Goal: Information Seeking & Learning: Find specific fact

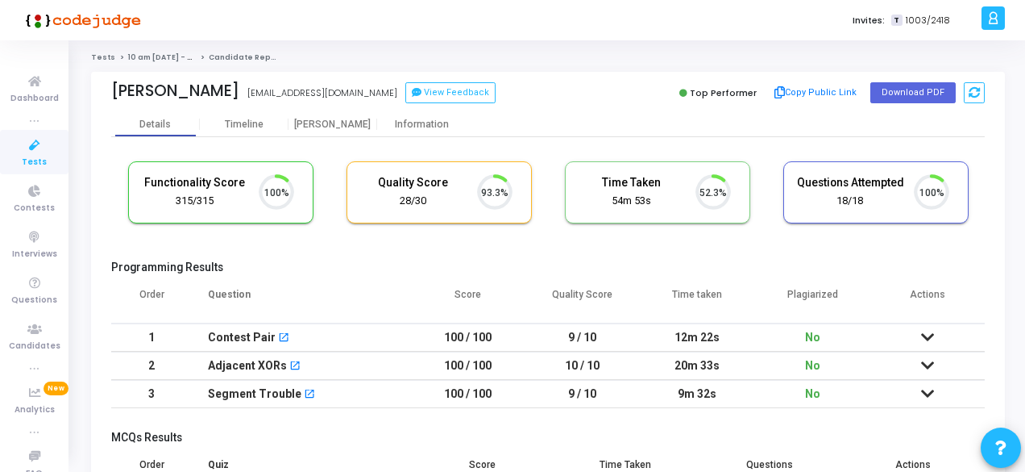
scroll to position [34, 40]
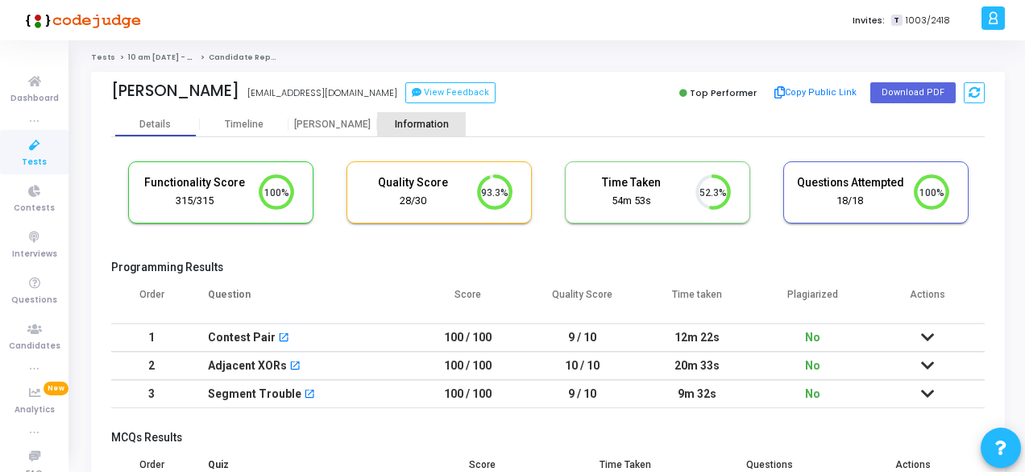
click at [405, 123] on div "Information" at bounding box center [421, 124] width 89 height 12
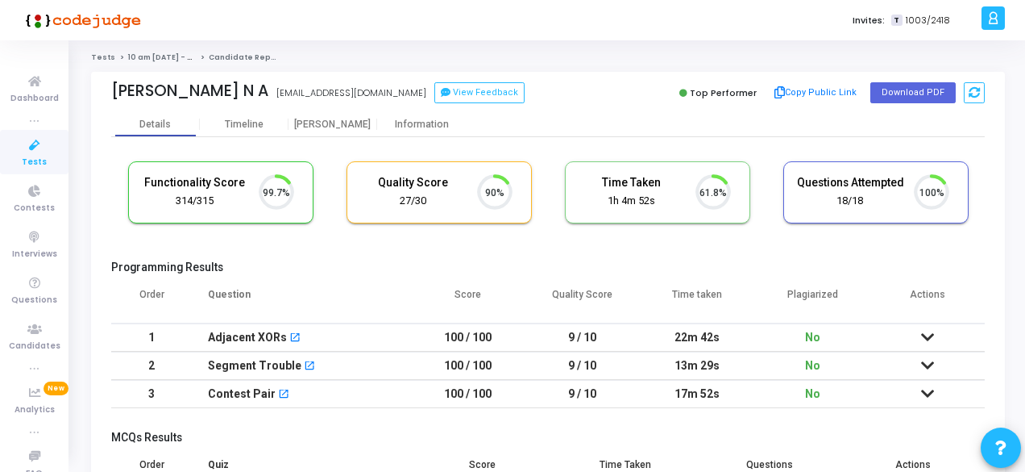
scroll to position [34, 40]
click at [401, 125] on div "Information" at bounding box center [421, 124] width 89 height 12
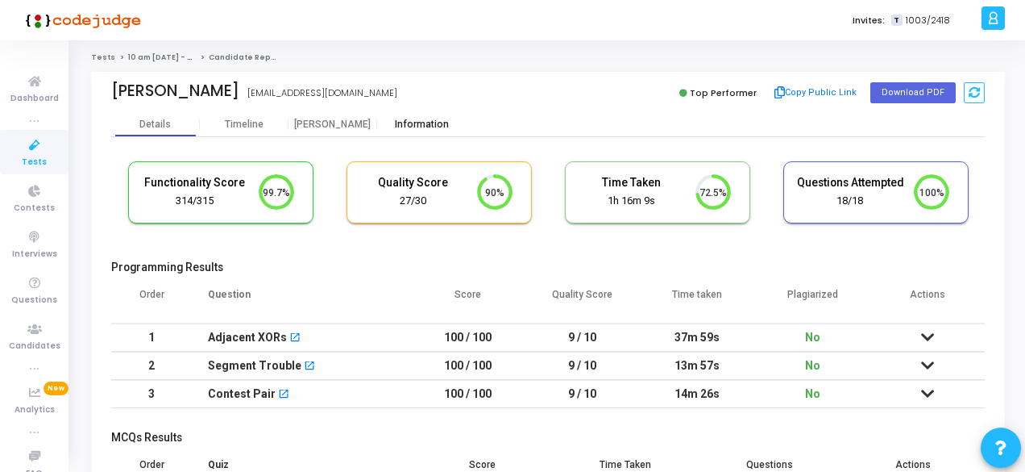
click at [443, 123] on div "Information" at bounding box center [421, 124] width 89 height 12
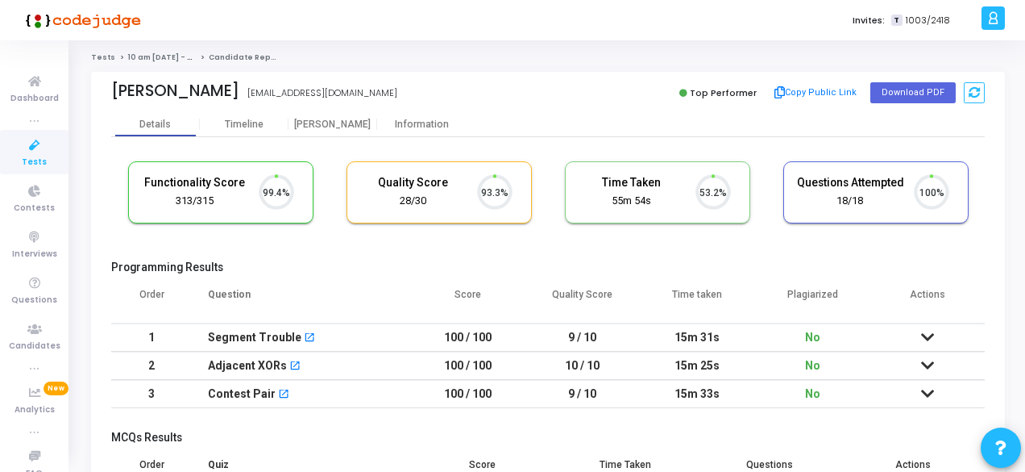
scroll to position [34, 40]
click at [426, 117] on div "Information" at bounding box center [421, 124] width 89 height 24
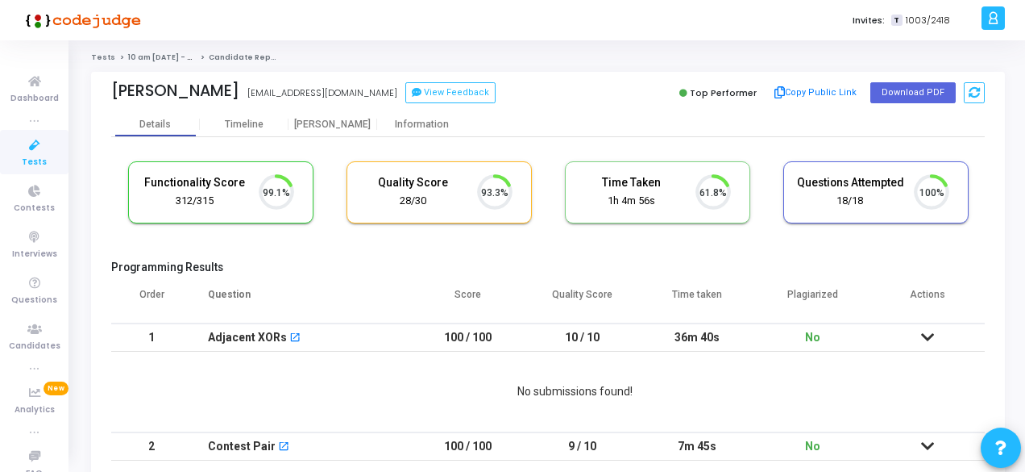
scroll to position [34, 40]
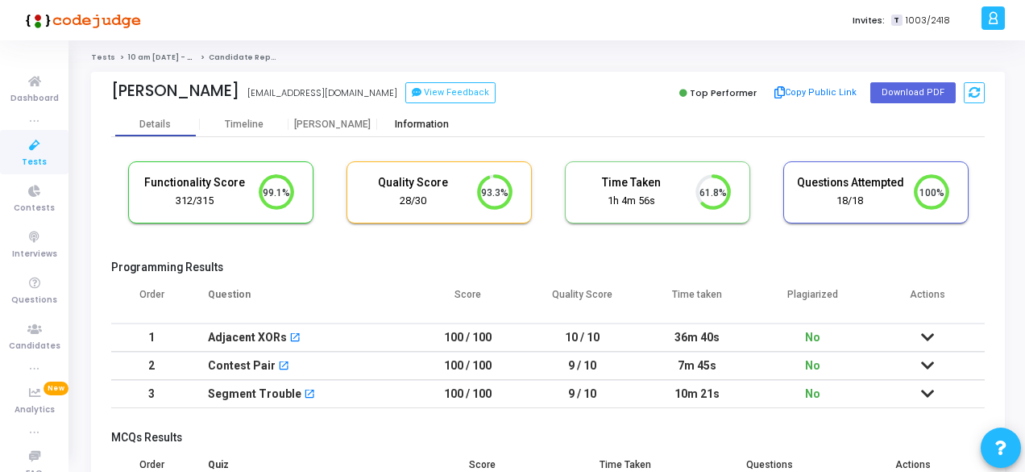
click at [421, 122] on div "Information" at bounding box center [421, 124] width 89 height 12
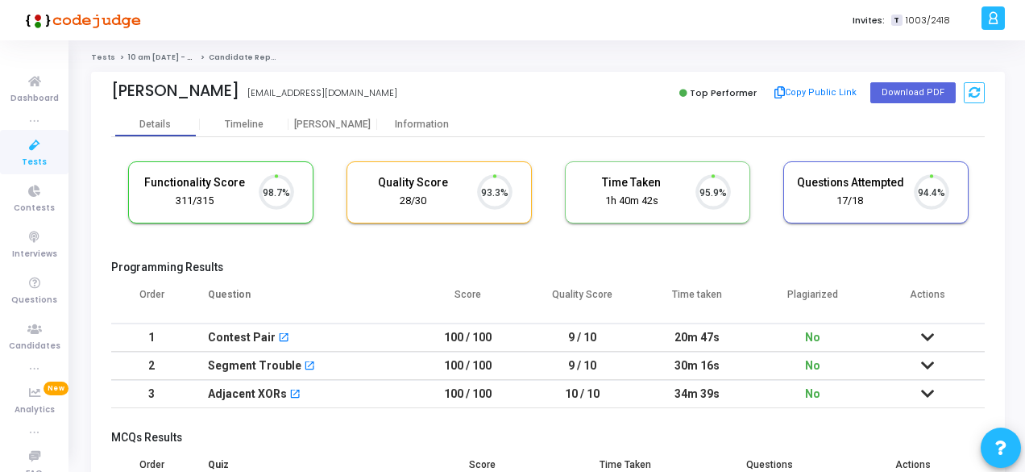
scroll to position [34, 40]
click at [424, 123] on div "Information" at bounding box center [421, 124] width 89 height 12
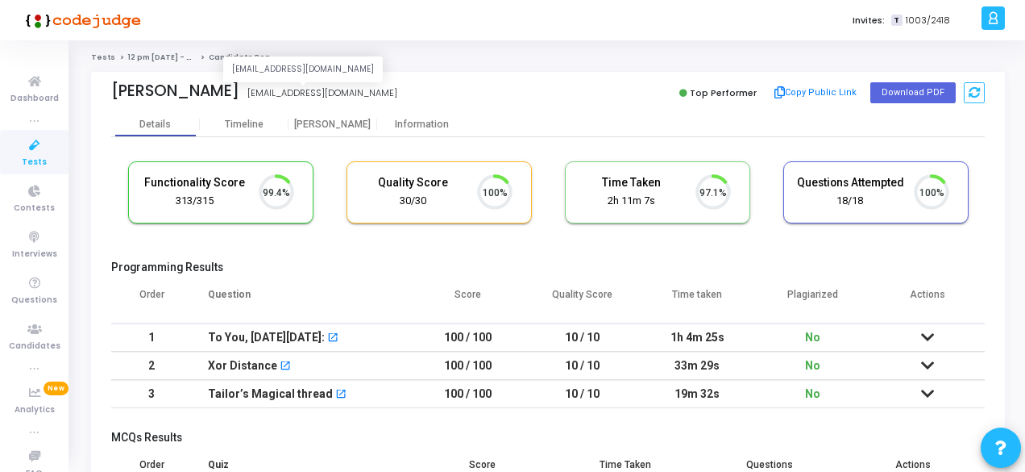
scroll to position [34, 40]
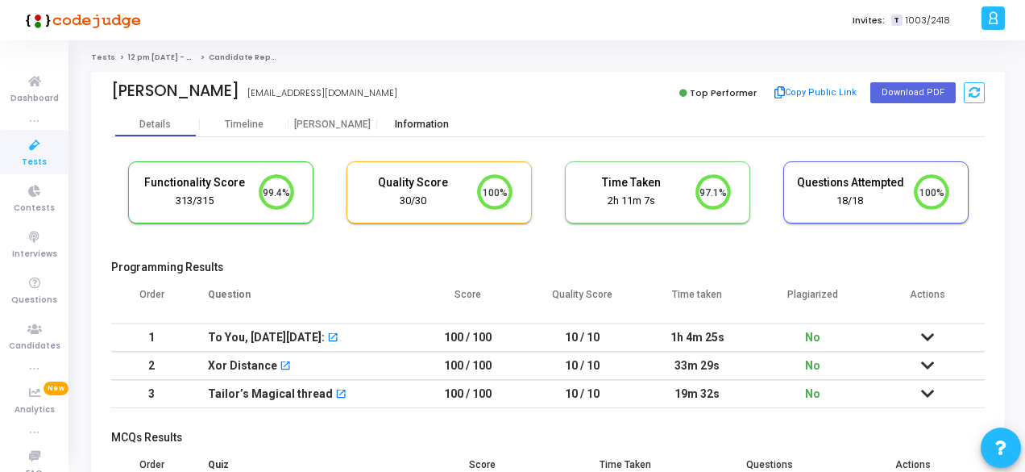
click at [405, 123] on div "Information" at bounding box center [421, 124] width 89 height 12
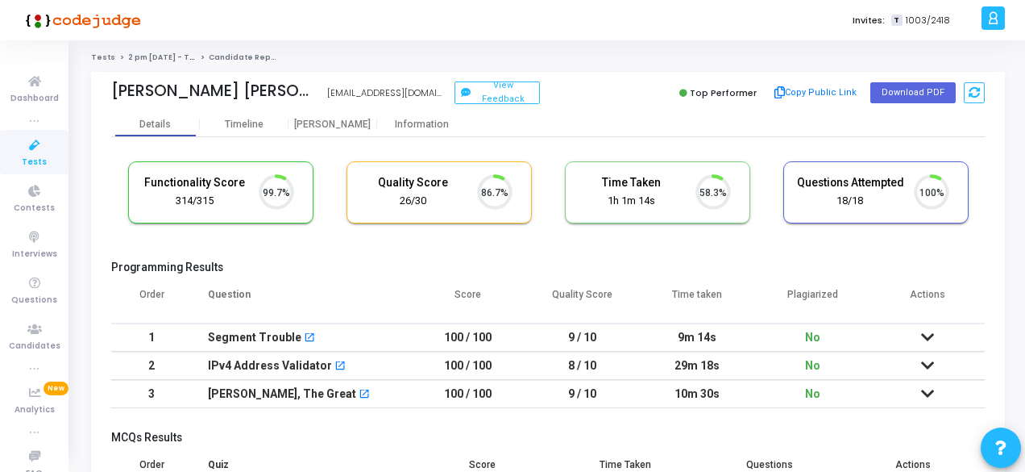
scroll to position [34, 40]
click at [436, 124] on div "Information" at bounding box center [421, 124] width 89 height 12
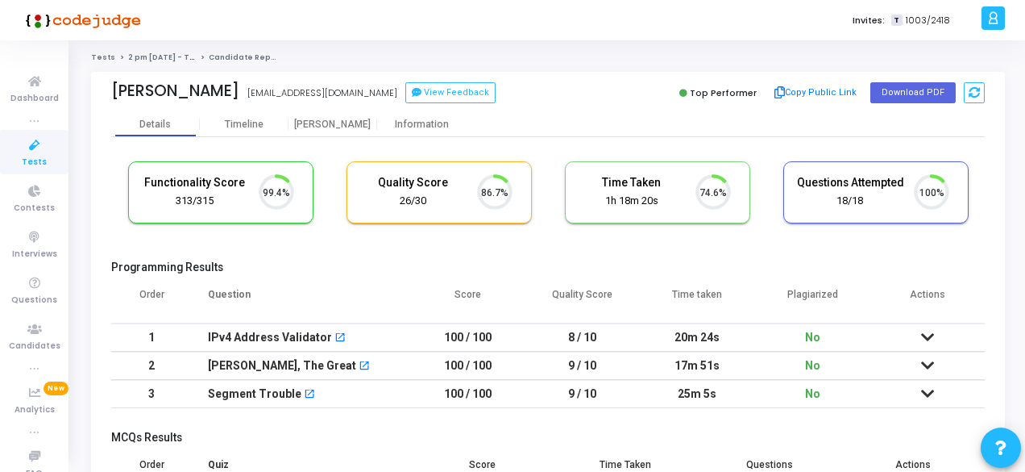
scroll to position [34, 40]
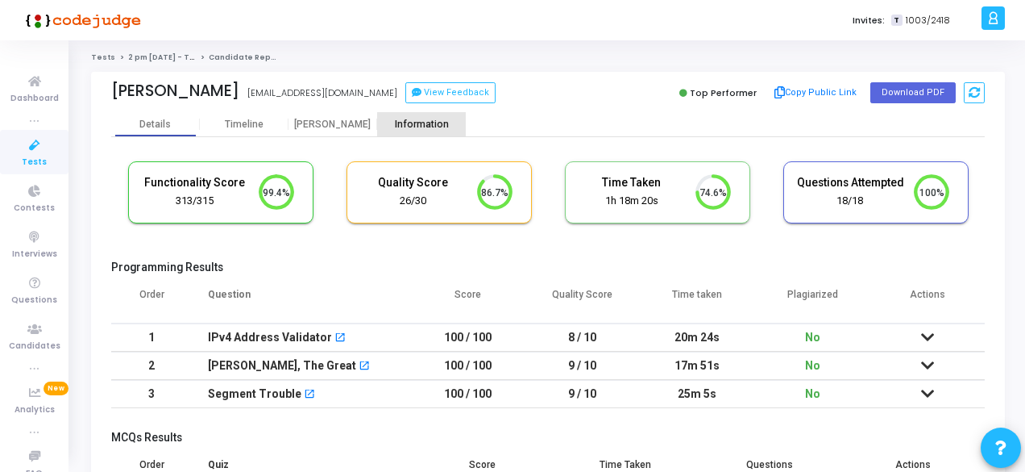
click at [401, 127] on div "Information" at bounding box center [421, 124] width 89 height 12
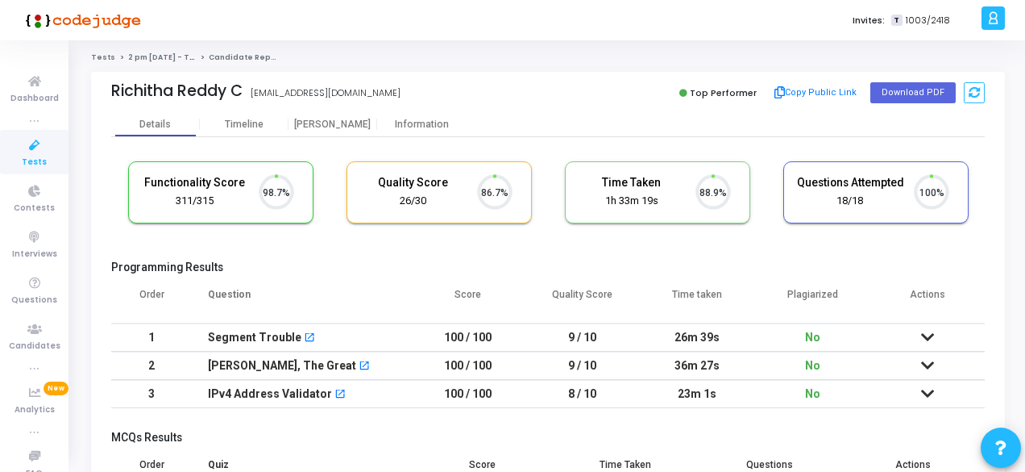
scroll to position [34, 40]
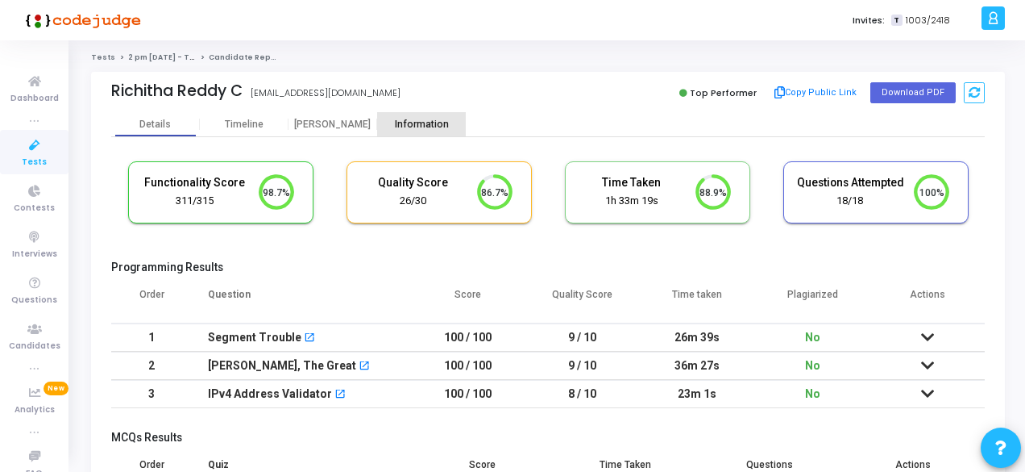
click at [418, 130] on div "Information" at bounding box center [421, 124] width 89 height 12
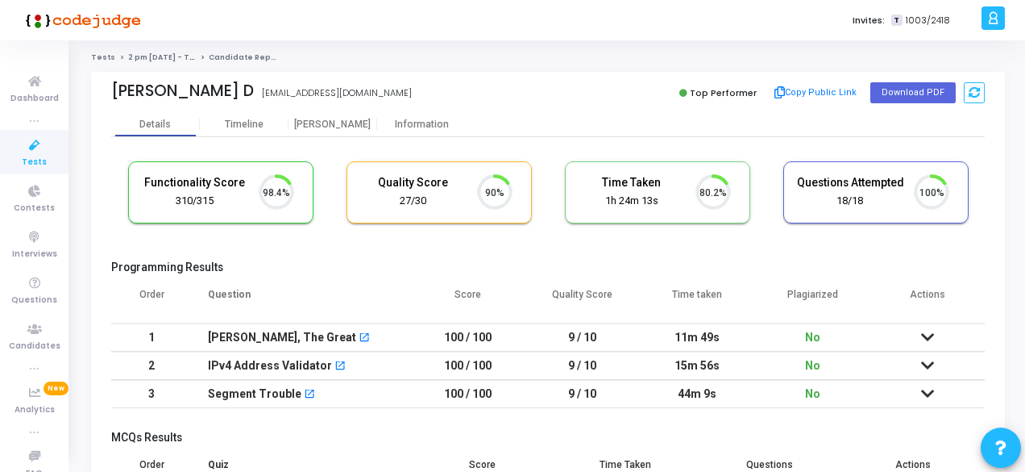
scroll to position [34, 40]
click at [414, 118] on div "Information" at bounding box center [421, 124] width 89 height 12
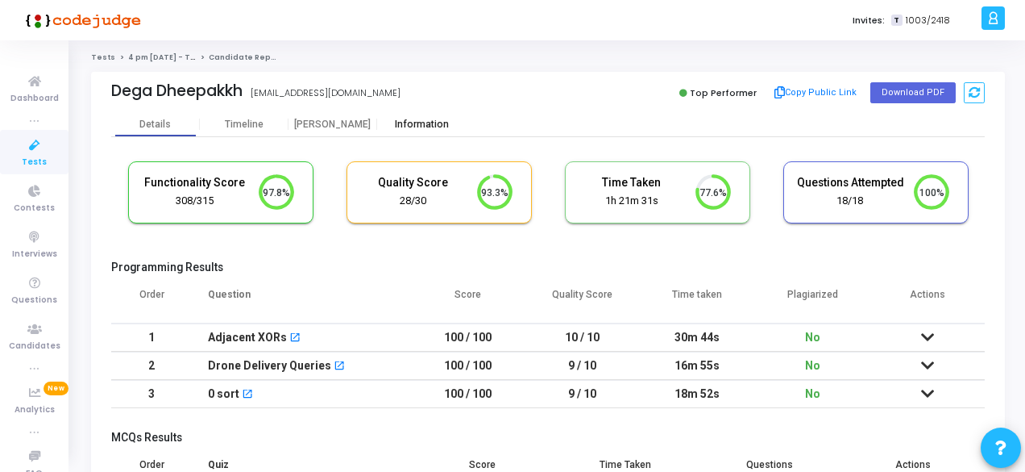
click at [407, 117] on div "Information" at bounding box center [421, 124] width 89 height 24
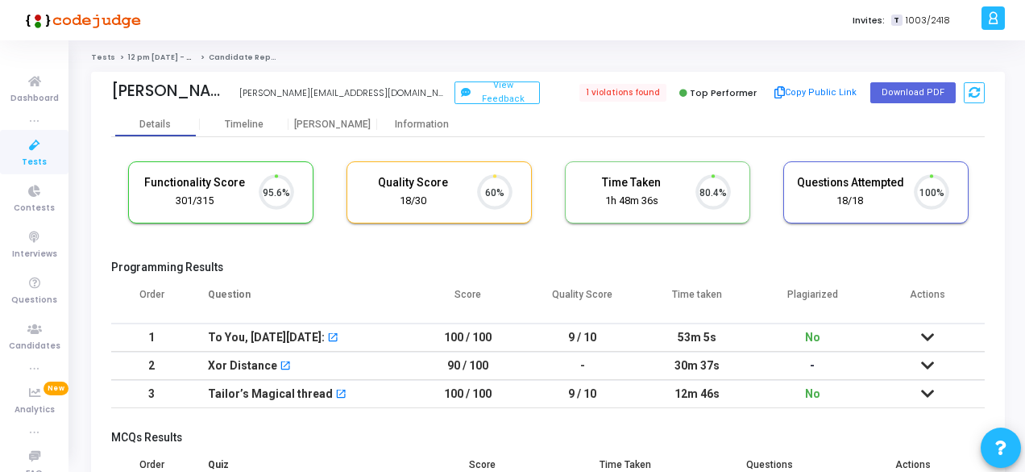
scroll to position [34, 40]
click at [401, 121] on div "Information" at bounding box center [421, 124] width 89 height 12
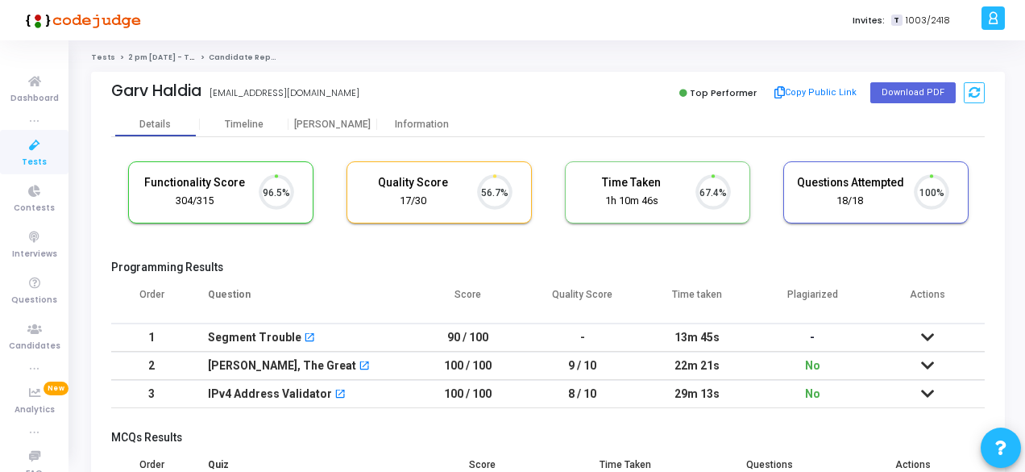
scroll to position [34, 40]
click at [401, 123] on div "Information" at bounding box center [421, 124] width 89 height 12
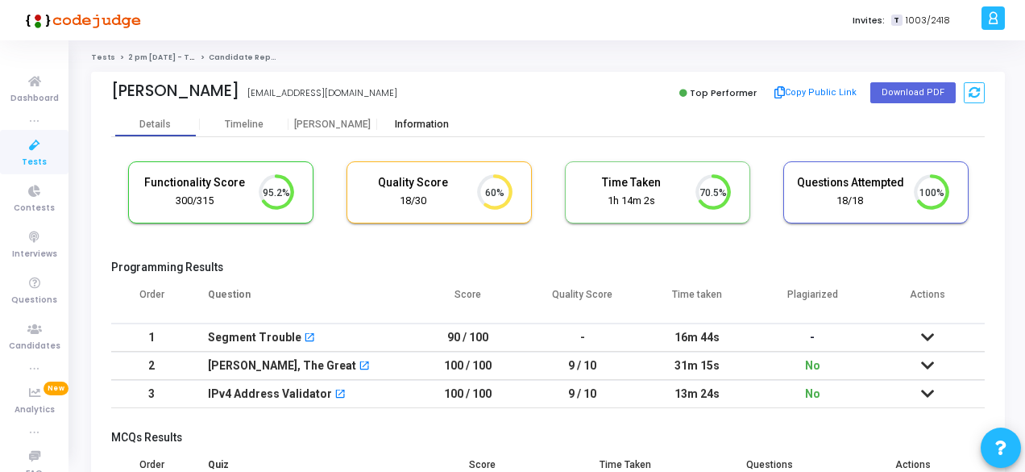
click at [432, 113] on div "Information" at bounding box center [421, 124] width 89 height 24
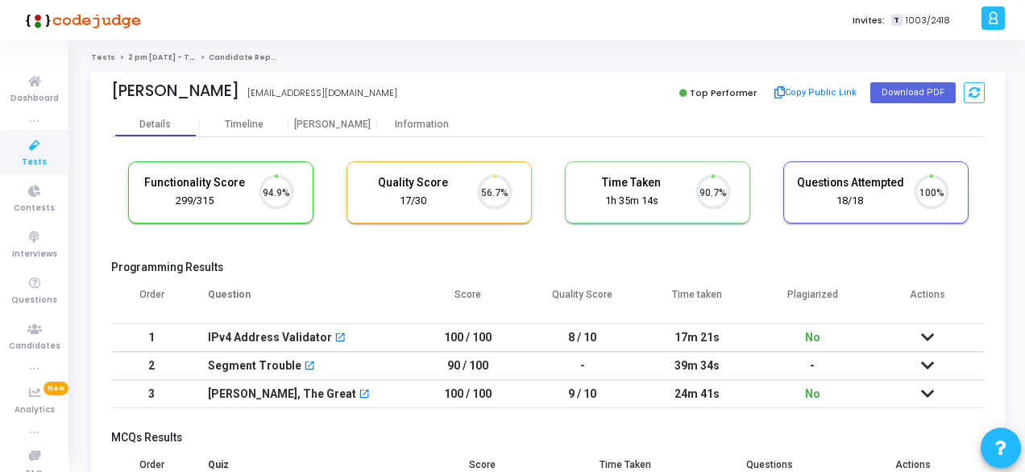
scroll to position [34, 40]
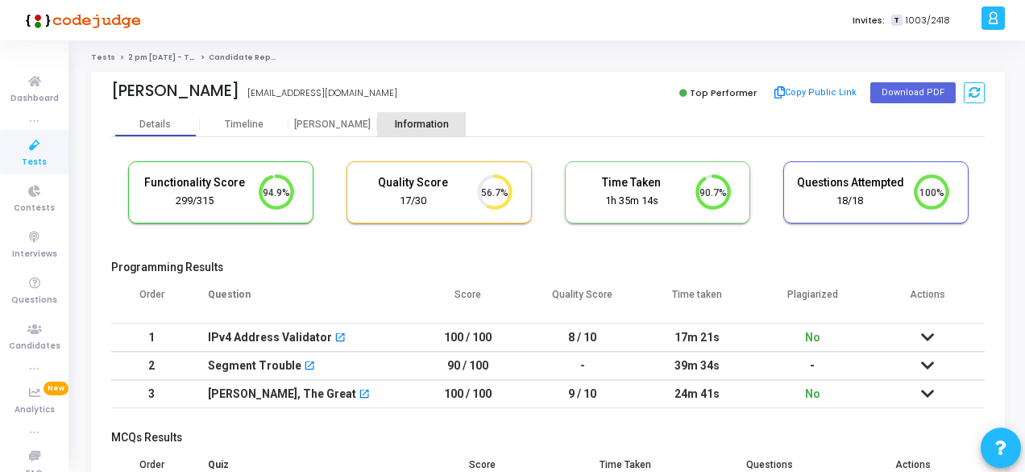
click at [405, 130] on div "Information" at bounding box center [421, 124] width 89 height 12
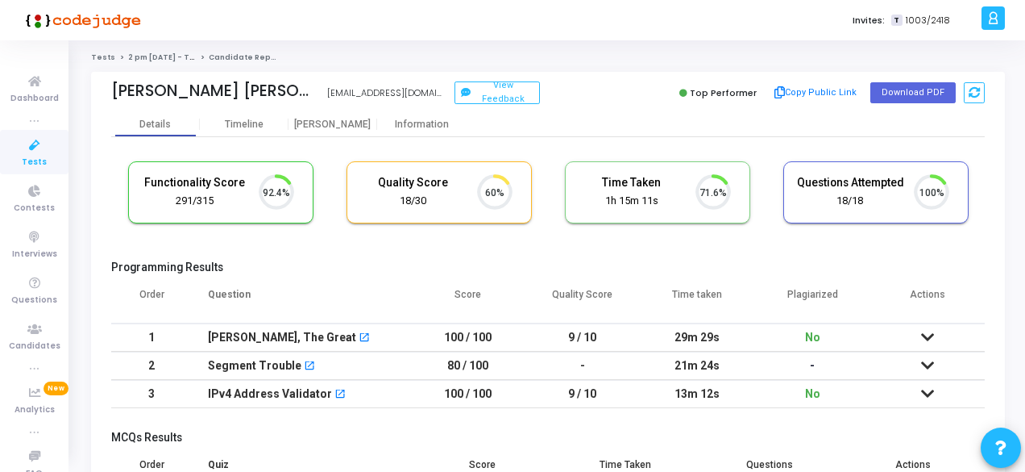
scroll to position [34, 40]
click at [409, 118] on div "Information" at bounding box center [421, 124] width 89 height 12
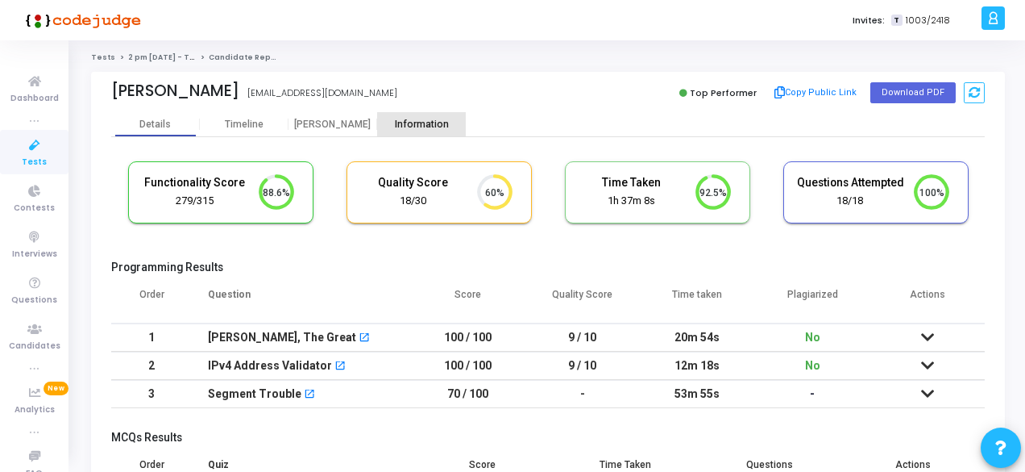
click at [418, 132] on div "Information" at bounding box center [421, 124] width 89 height 24
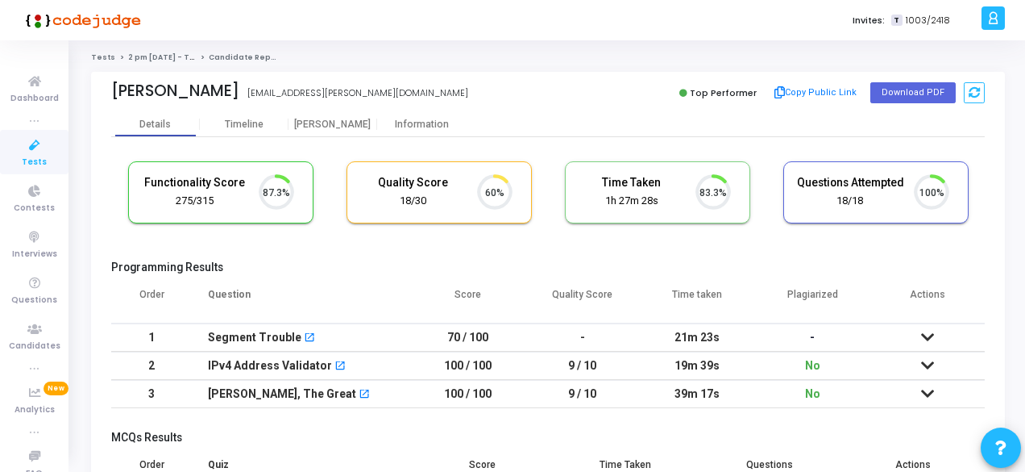
scroll to position [34, 40]
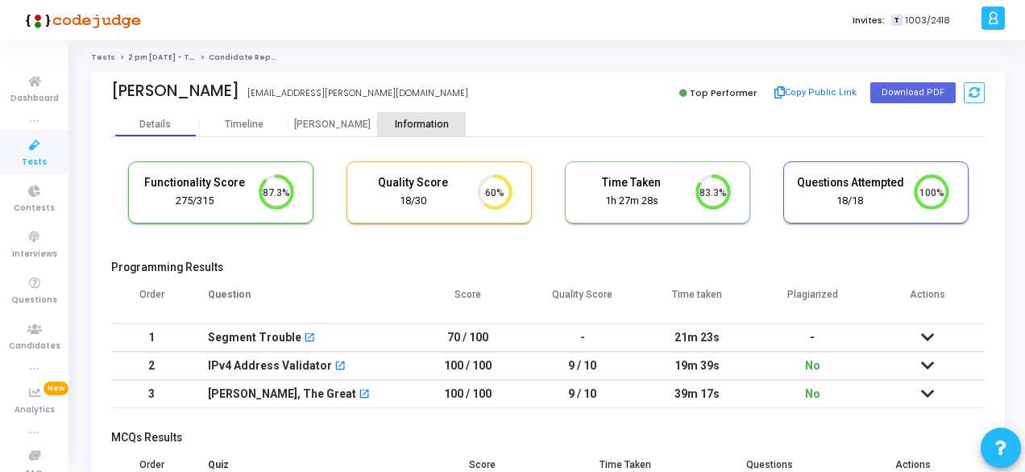
click at [448, 118] on div "Information" at bounding box center [421, 124] width 89 height 12
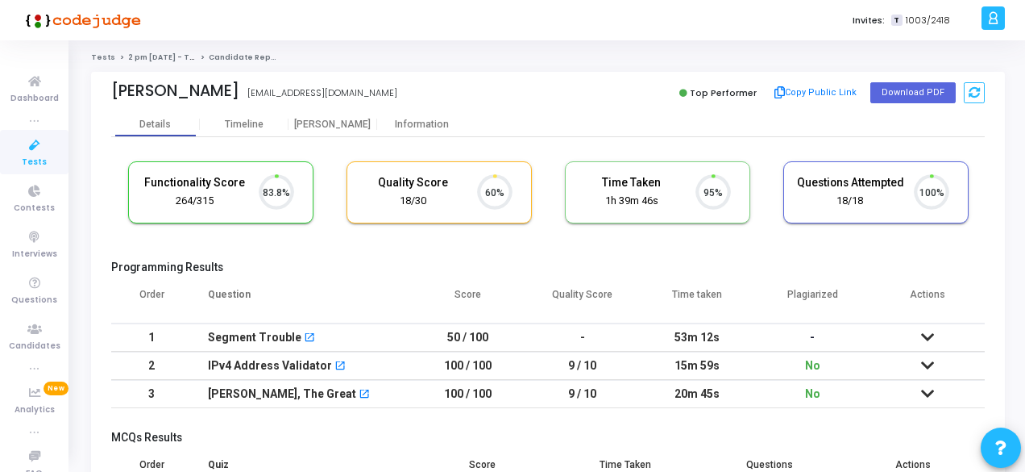
scroll to position [34, 40]
click at [393, 117] on div "Information" at bounding box center [421, 124] width 89 height 24
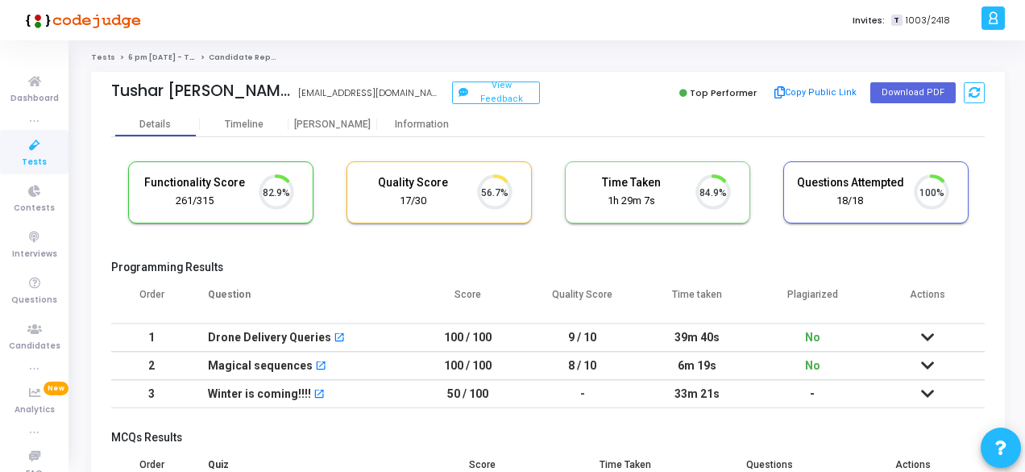
scroll to position [34, 40]
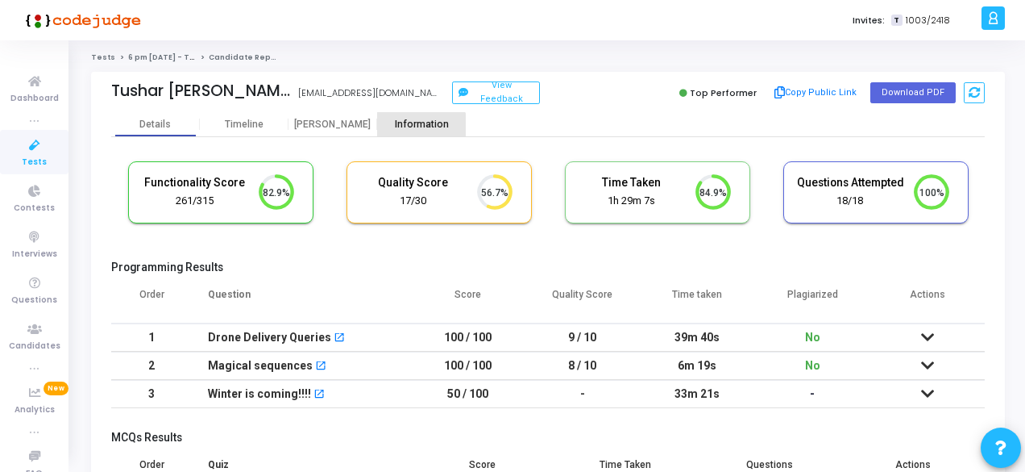
click at [421, 128] on div "Information" at bounding box center [421, 124] width 89 height 12
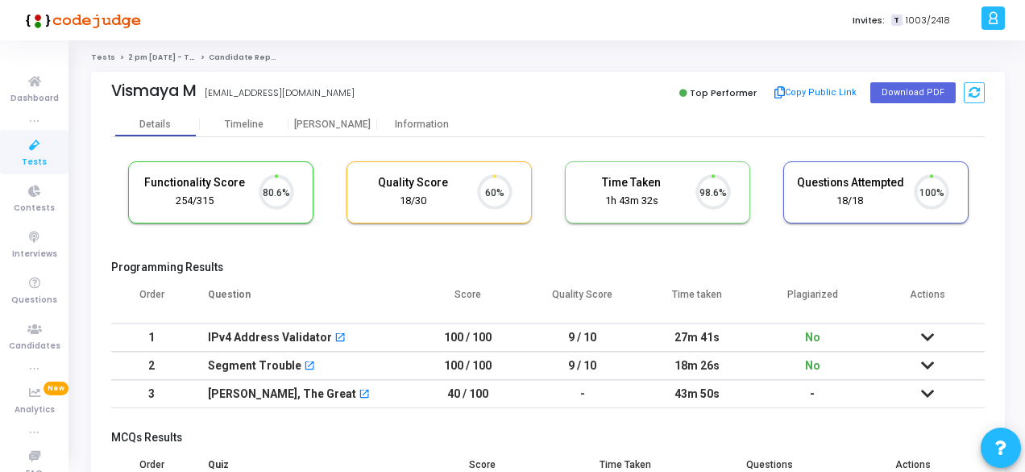
scroll to position [34, 40]
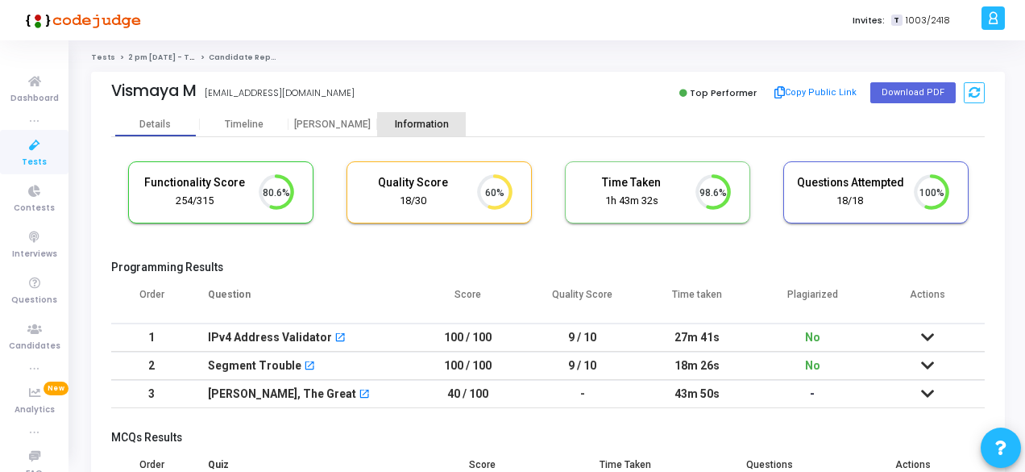
click at [403, 120] on div "Information" at bounding box center [421, 124] width 89 height 12
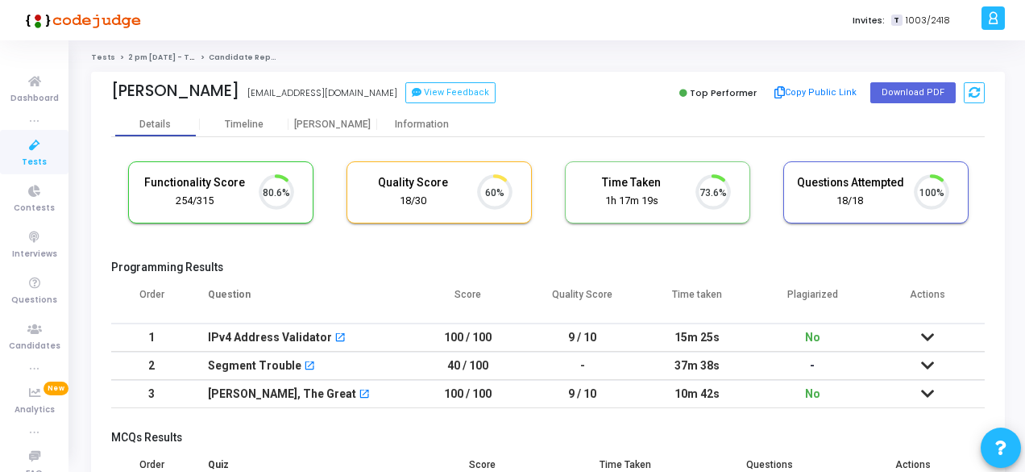
scroll to position [34, 40]
click at [408, 119] on div "Information" at bounding box center [421, 124] width 89 height 12
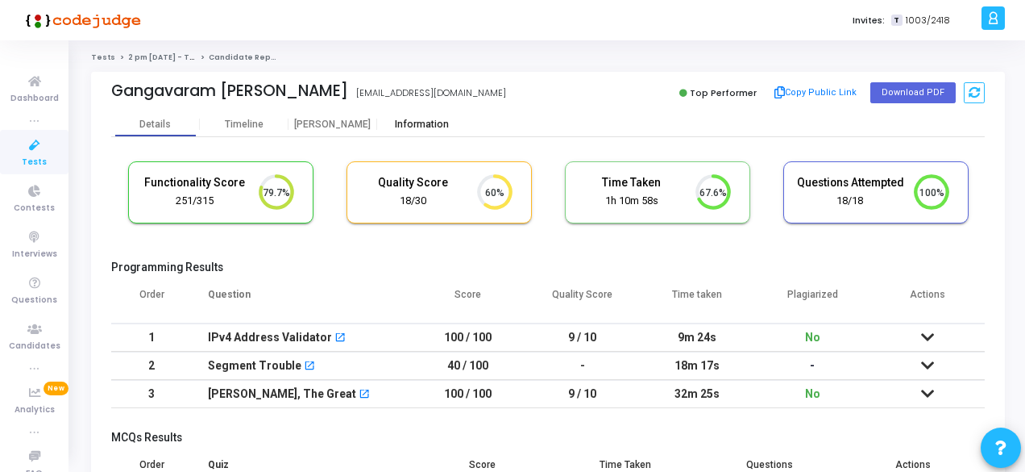
click at [407, 122] on div "Information" at bounding box center [421, 124] width 89 height 12
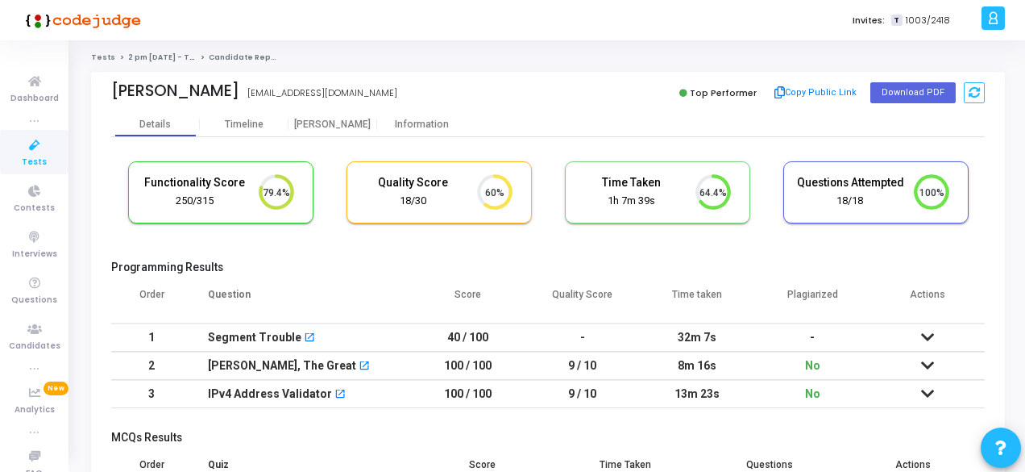
scroll to position [34, 40]
click at [428, 101] on div "Suryansh Sharma ssuryansh7003@gmail.com" at bounding box center [325, 92] width 429 height 23
click at [430, 123] on div "Information" at bounding box center [421, 124] width 89 height 12
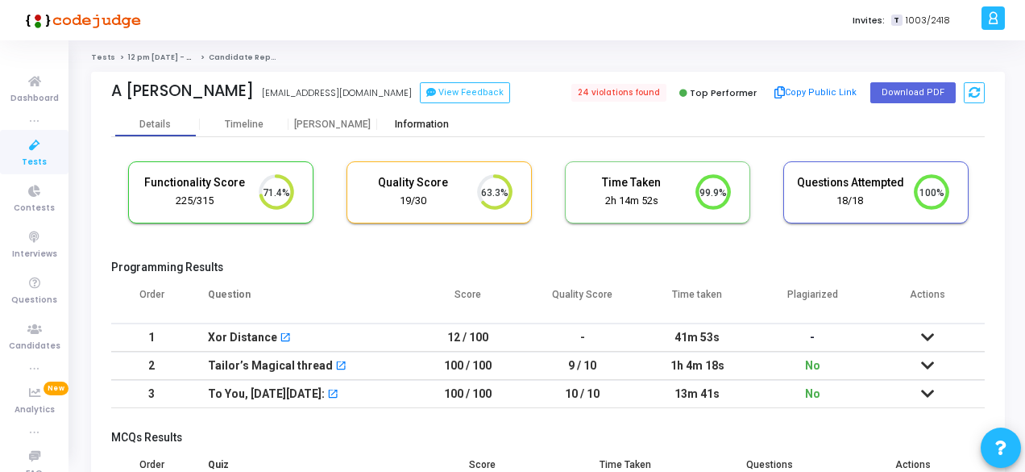
click at [416, 128] on div "Information" at bounding box center [421, 124] width 89 height 12
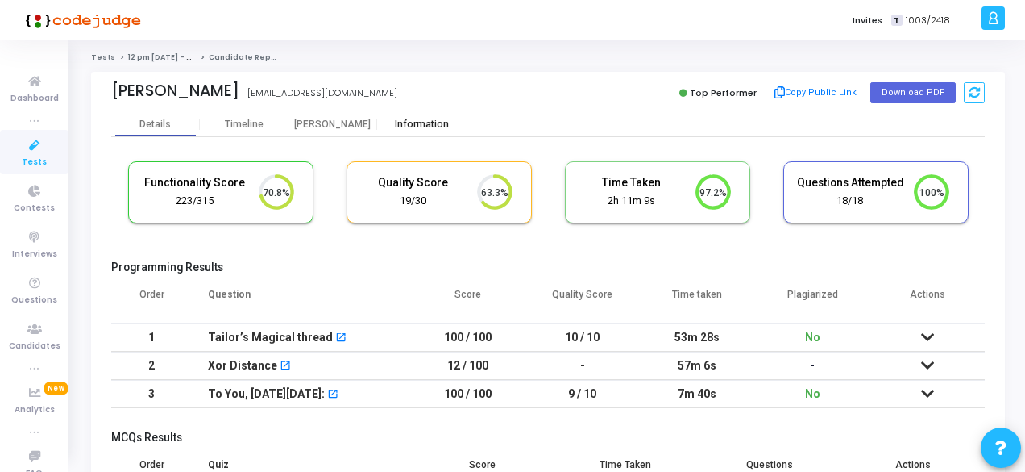
click at [428, 124] on div "Information" at bounding box center [421, 124] width 89 height 12
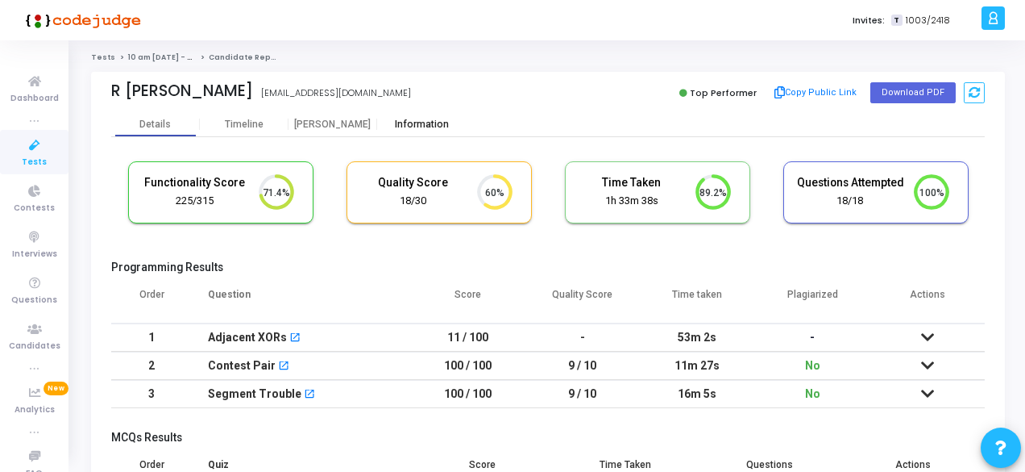
click at [403, 129] on div "Information" at bounding box center [421, 124] width 89 height 12
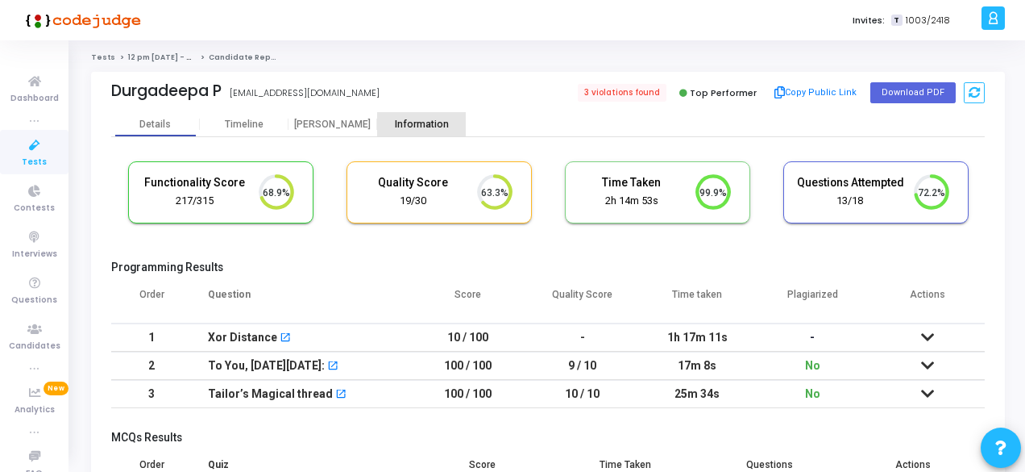
click at [426, 122] on div "Information" at bounding box center [421, 124] width 89 height 12
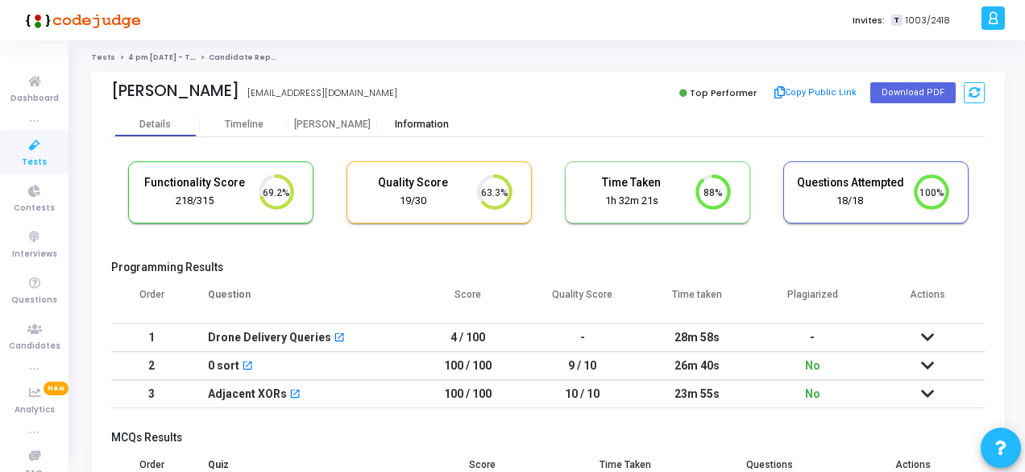
click at [439, 129] on div "Information" at bounding box center [421, 124] width 89 height 12
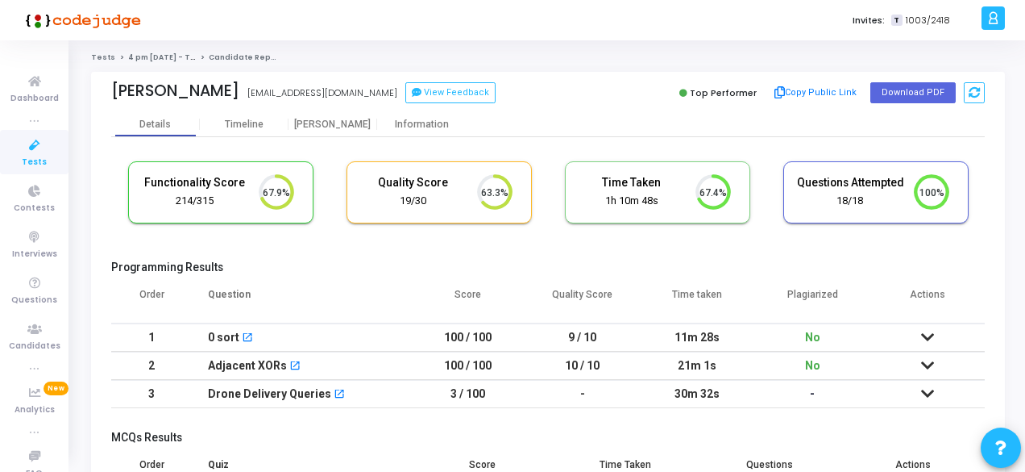
click at [416, 138] on div "Functionality Score 214/315 67.9% Quality Score 19/30 63.3% Time Taken calculat…" at bounding box center [548, 333] width 874 height 393
click at [416, 123] on div "Information" at bounding box center [421, 124] width 89 height 12
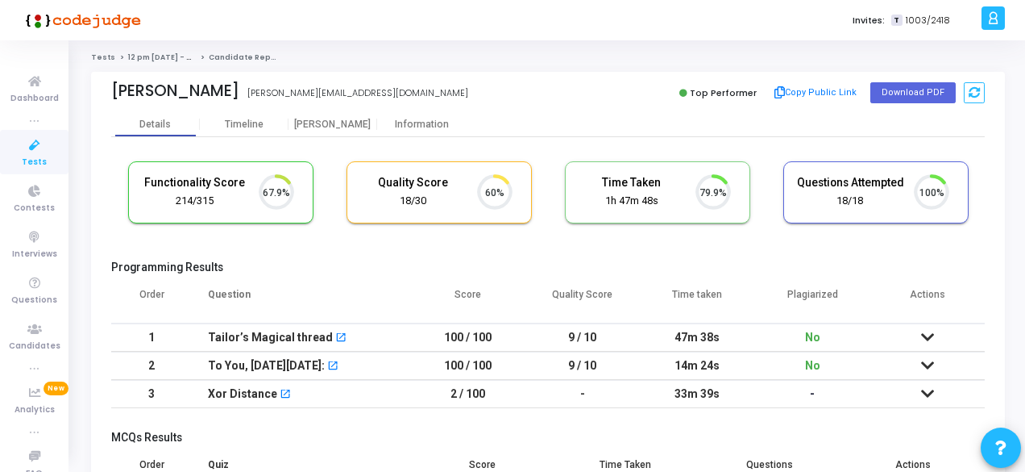
scroll to position [34, 40]
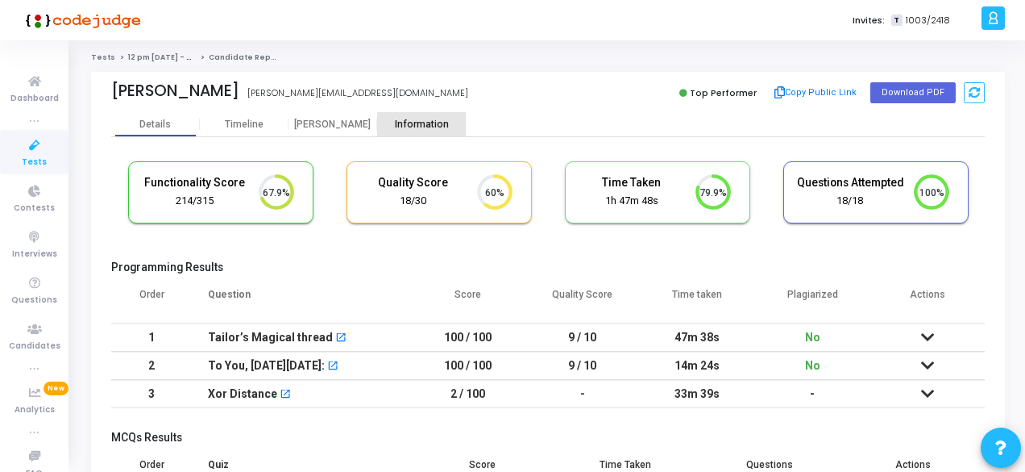
click at [427, 131] on div "Information" at bounding box center [421, 124] width 89 height 24
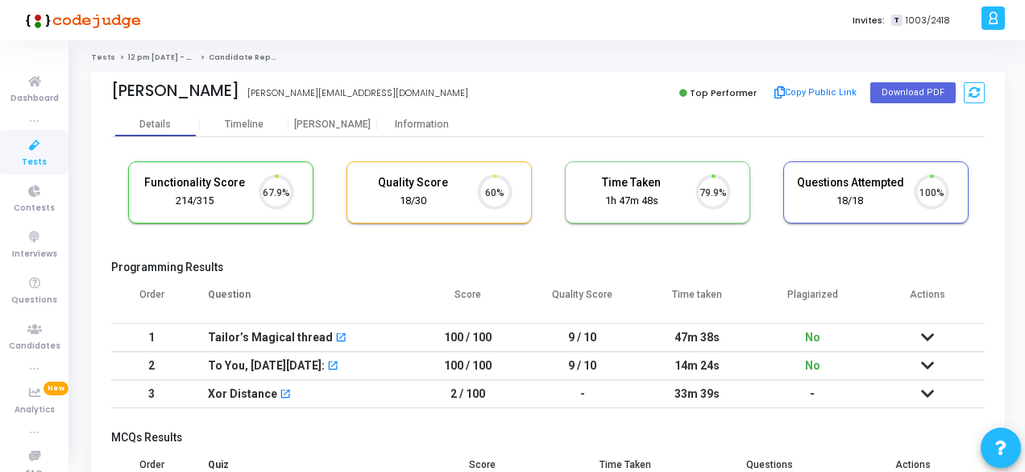
scroll to position [34, 40]
click at [414, 113] on div "Information" at bounding box center [421, 124] width 89 height 24
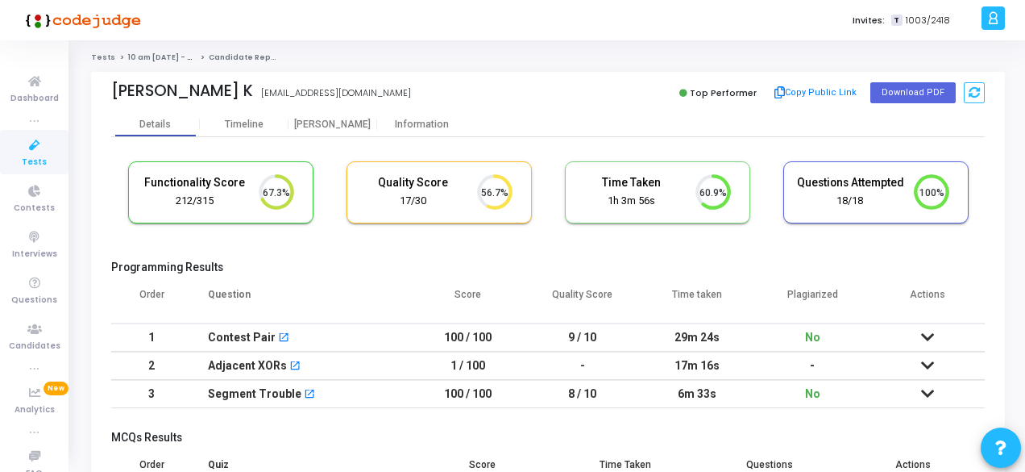
scroll to position [34, 40]
click at [401, 117] on div "Information" at bounding box center [421, 124] width 89 height 24
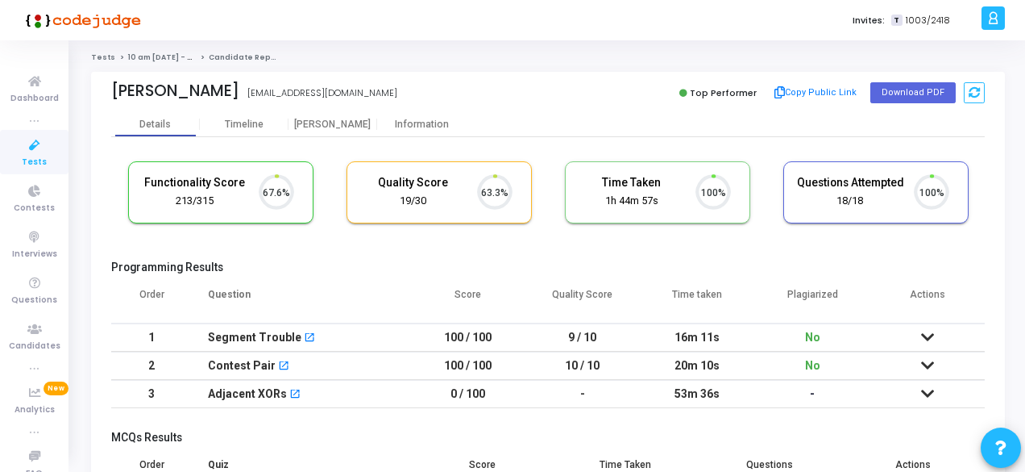
scroll to position [34, 40]
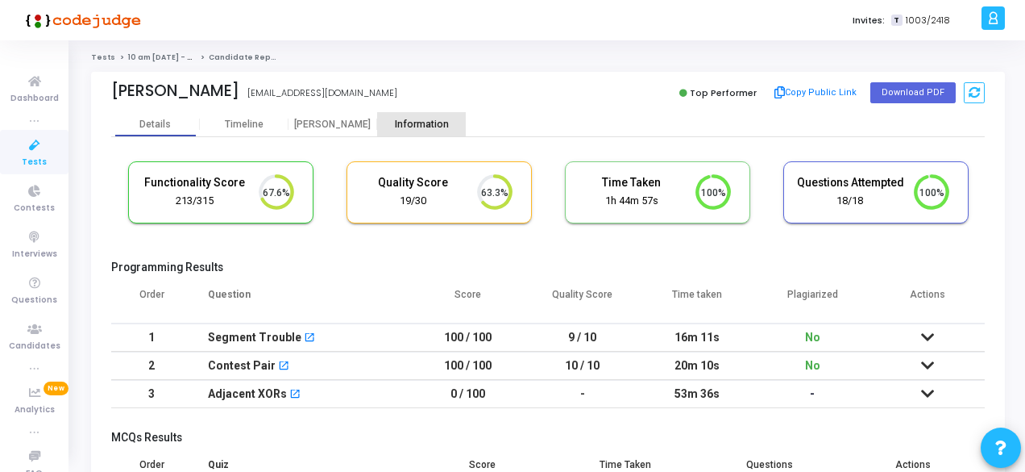
click at [409, 114] on div "Information" at bounding box center [421, 124] width 89 height 24
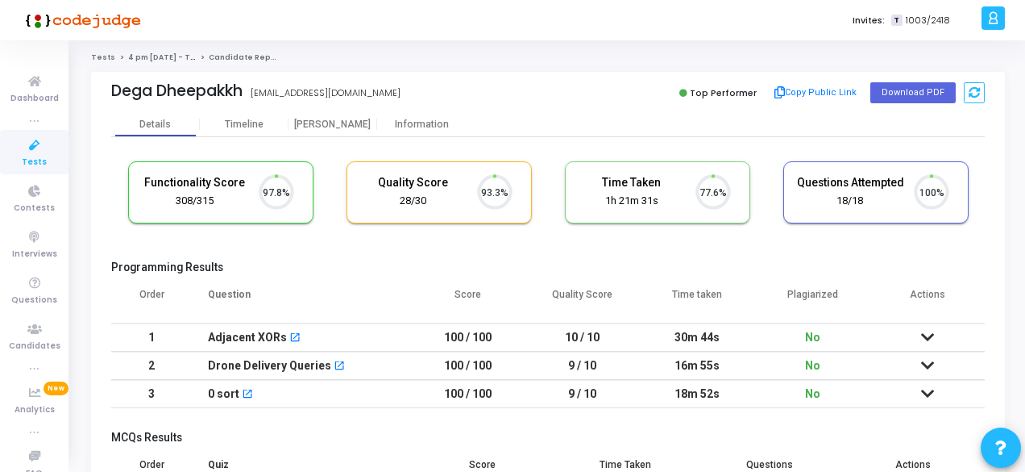
scroll to position [34, 40]
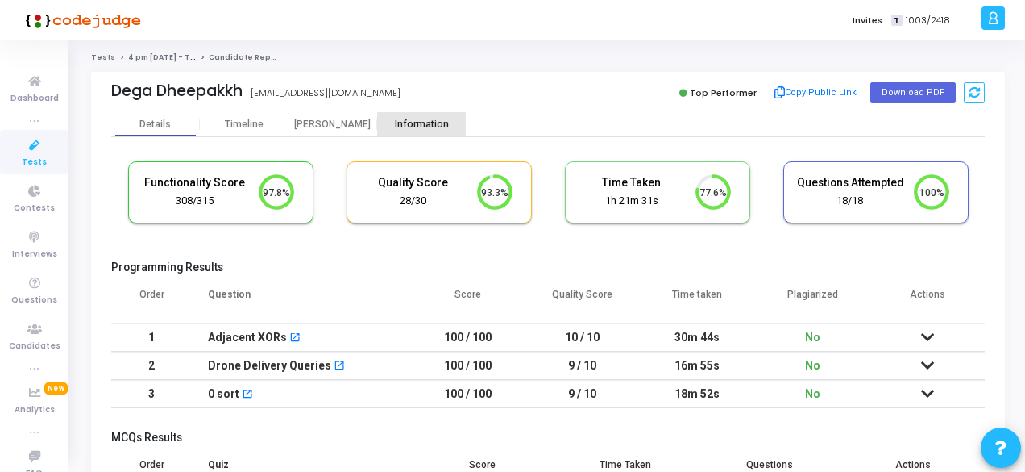
click at [428, 122] on div "Information" at bounding box center [421, 124] width 89 height 12
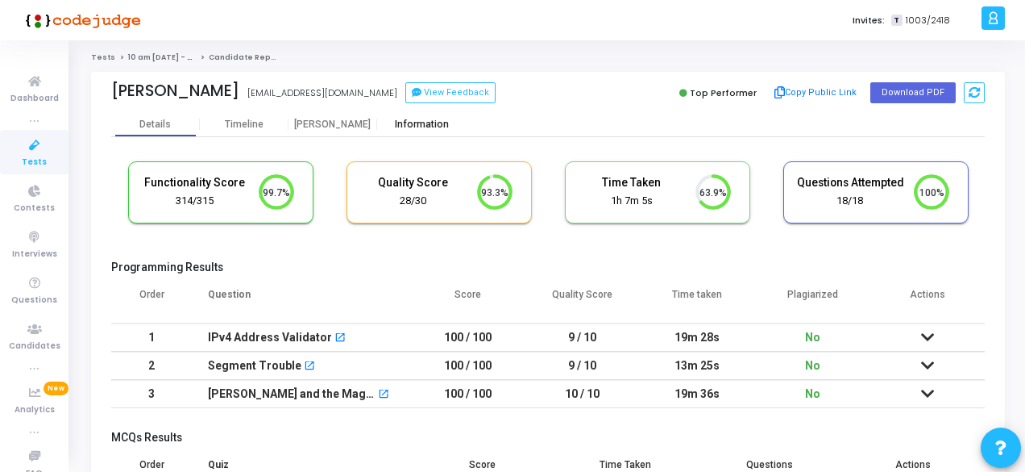
click at [418, 121] on div "Information" at bounding box center [421, 124] width 89 height 12
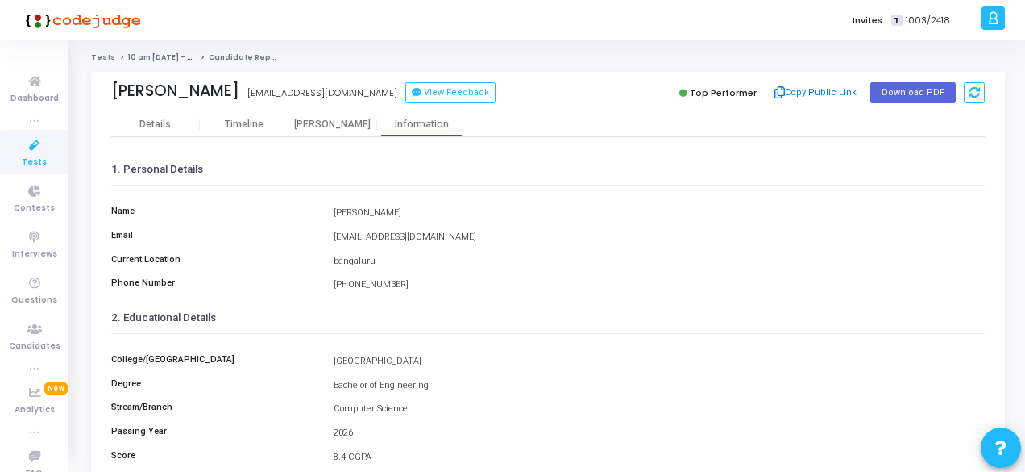
drag, startPoint x: 489, startPoint y: 236, endPoint x: 334, endPoint y: 235, distance: 155.6
click at [334, 235] on div "divyanshuchauhan103@gmail.com" at bounding box center [659, 238] width 667 height 14
copy div "divyanshuchauhan103@gmail.com"
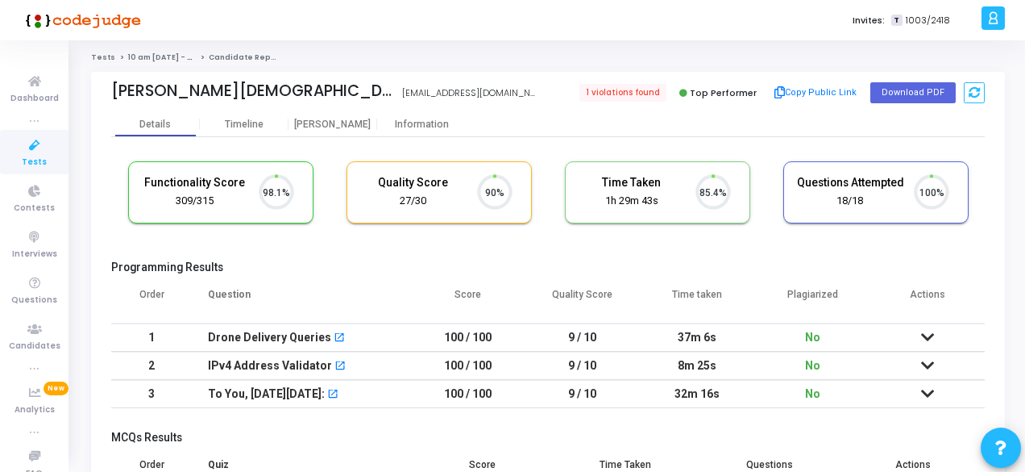
scroll to position [34, 40]
